Goal: Task Accomplishment & Management: Manage account settings

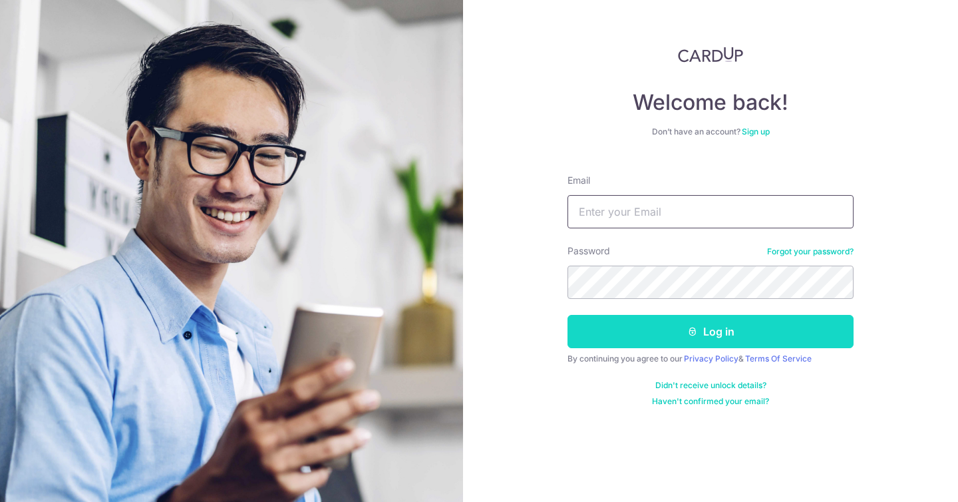
type input "Savannahsiew@gmail.com"
click at [696, 329] on icon "submit" at bounding box center [692, 331] width 11 height 11
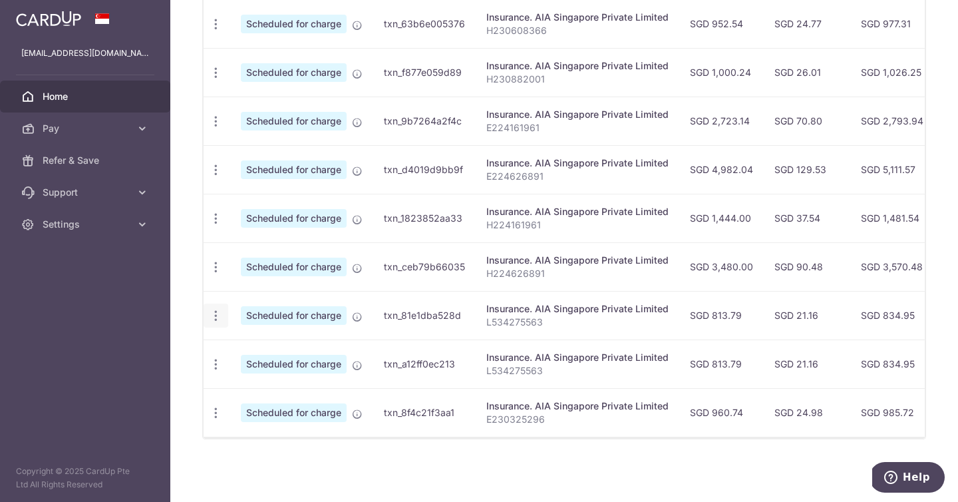
click at [214, 309] on icon "button" at bounding box center [216, 316] width 14 height 14
click at [247, 376] on span "Cancel payment" at bounding box center [286, 384] width 89 height 16
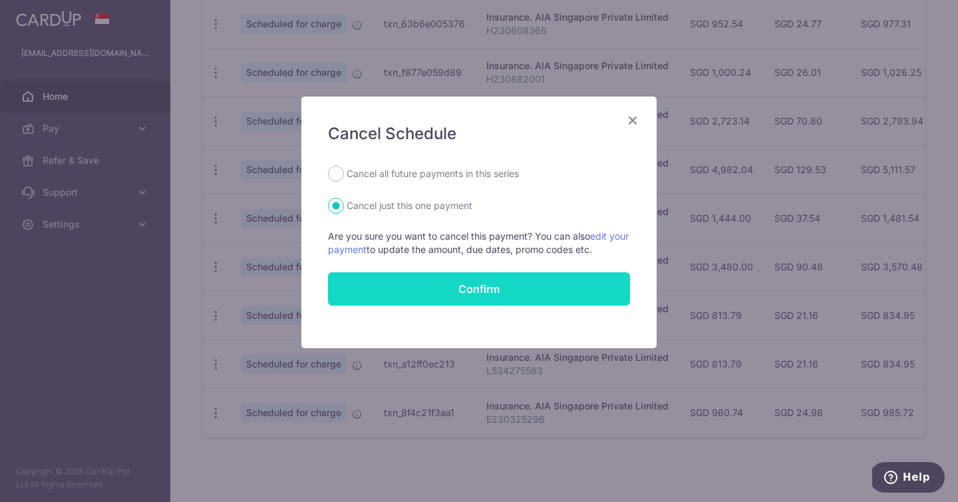
click at [509, 293] on button "Confirm" at bounding box center [479, 288] width 302 height 33
click at [509, 293] on div "Confirm" at bounding box center [479, 288] width 318 height 33
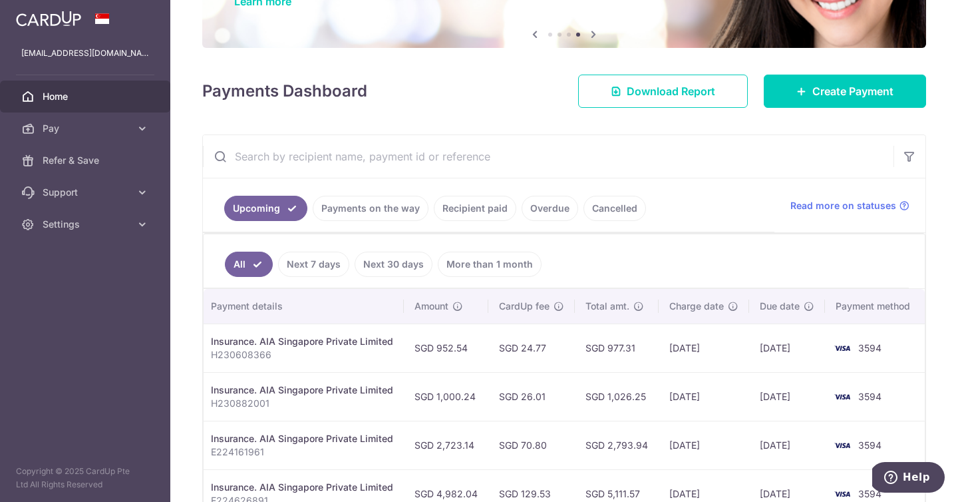
scroll to position [110, 0]
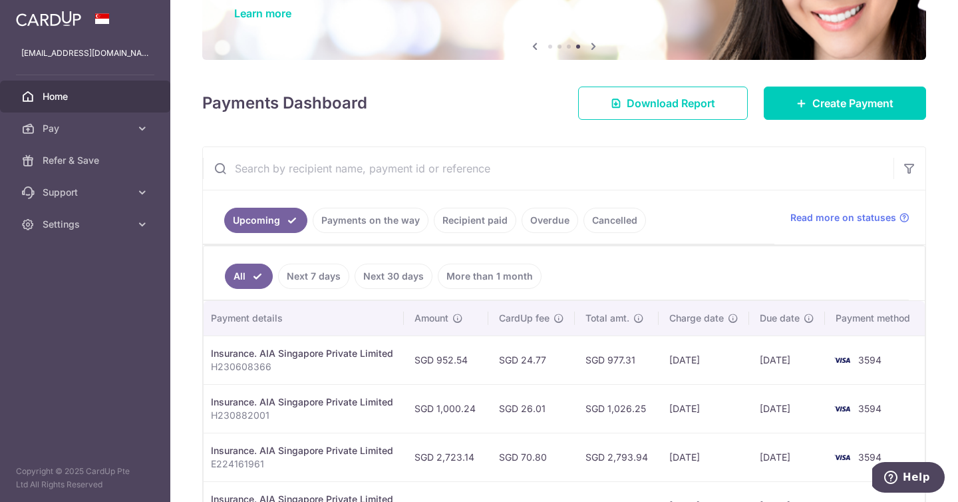
click at [399, 219] on link "Payments on the way" at bounding box center [371, 220] width 116 height 25
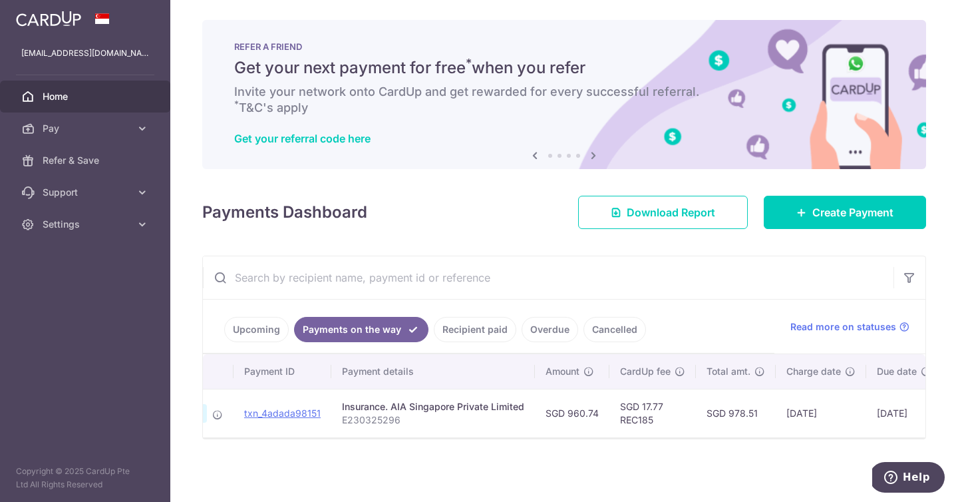
scroll to position [0, 0]
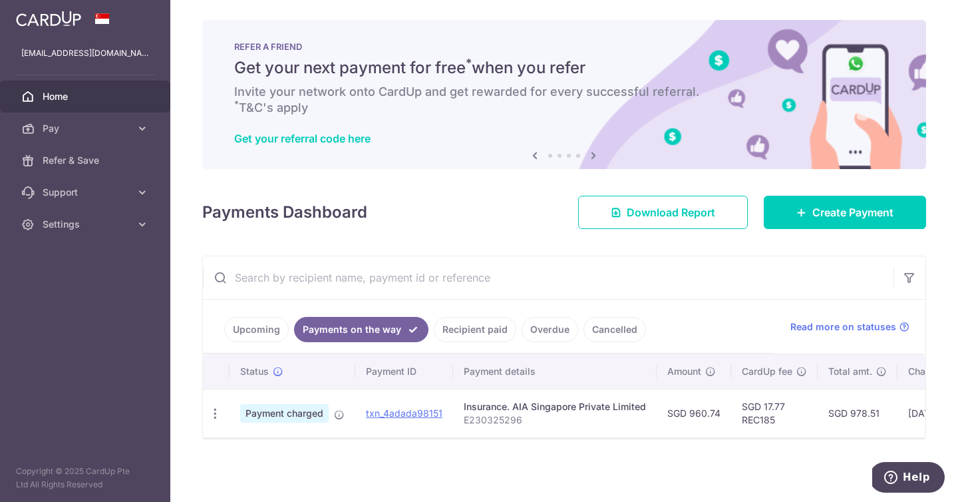
click at [253, 328] on link "Upcoming" at bounding box center [256, 329] width 65 height 25
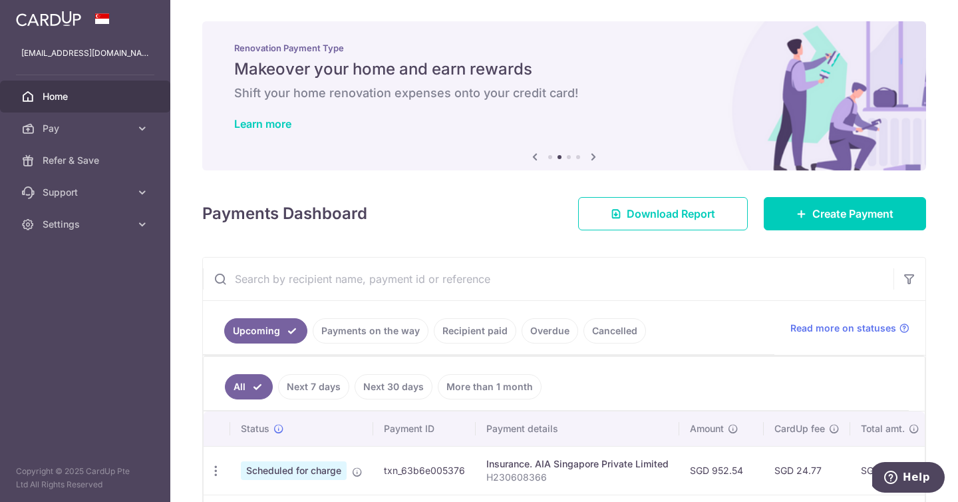
click at [405, 332] on link "Payments on the way" at bounding box center [371, 330] width 116 height 25
